Goal: Find specific page/section: Find specific page/section

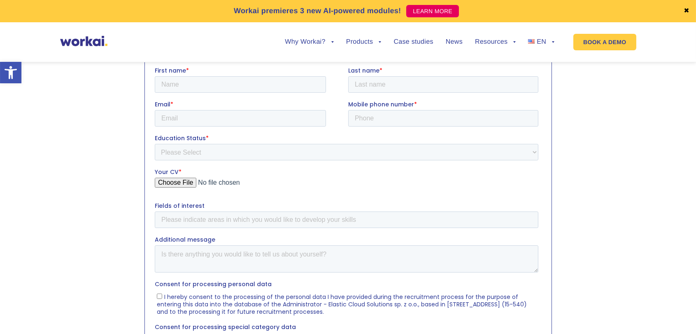
scroll to position [755, 0]
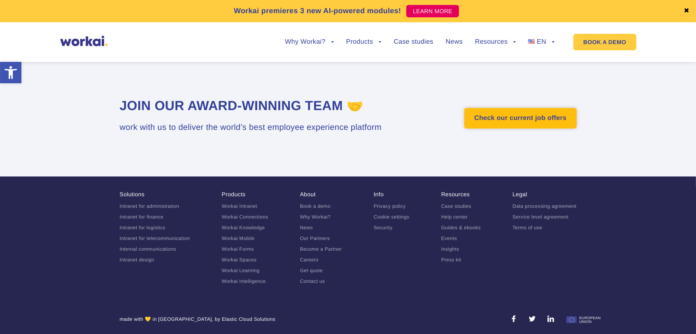
click at [522, 121] on link "Check our current job offers" at bounding box center [521, 118] width 112 height 21
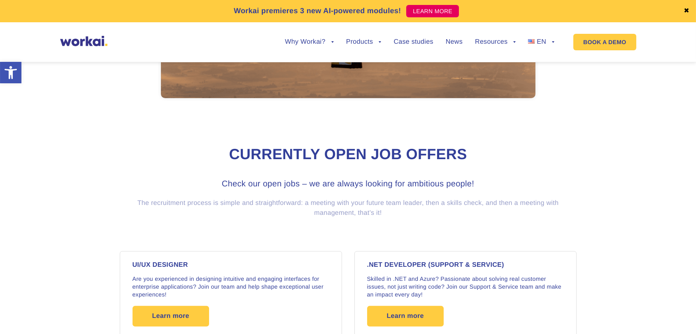
scroll to position [549, 0]
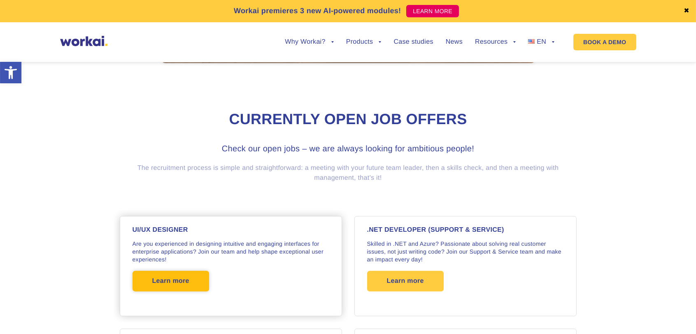
click at [171, 279] on span "Learn more" at bounding box center [170, 281] width 37 height 21
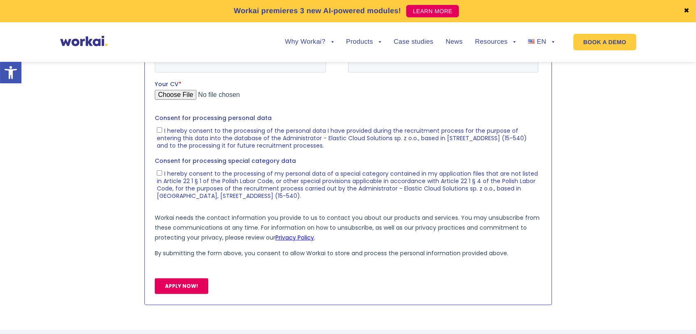
scroll to position [869, 0]
